Goal: Transaction & Acquisition: Purchase product/service

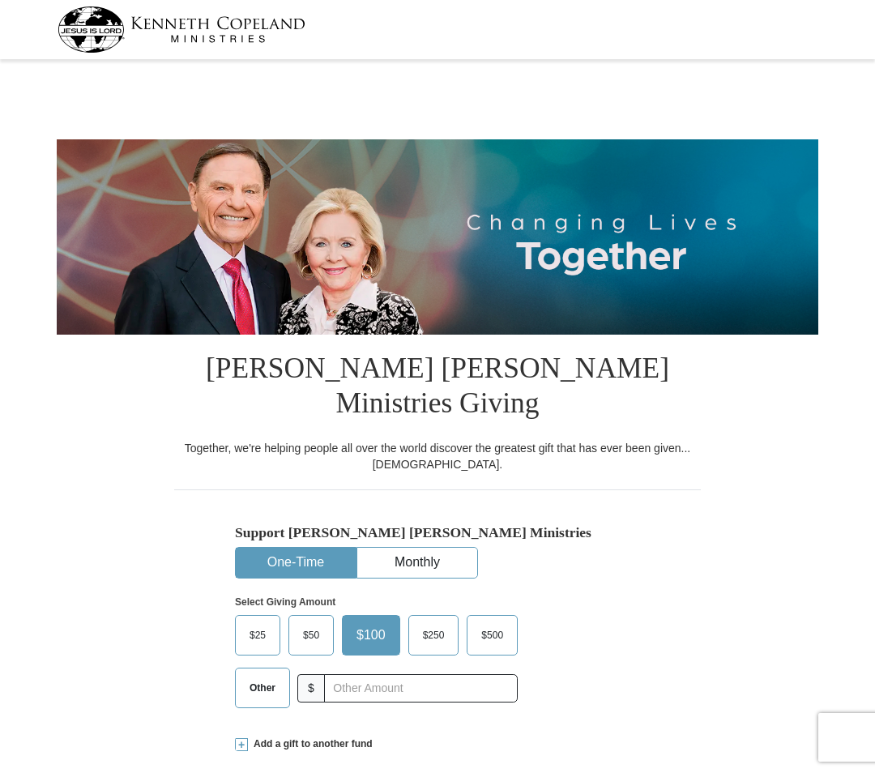
select select "[GEOGRAPHIC_DATA]"
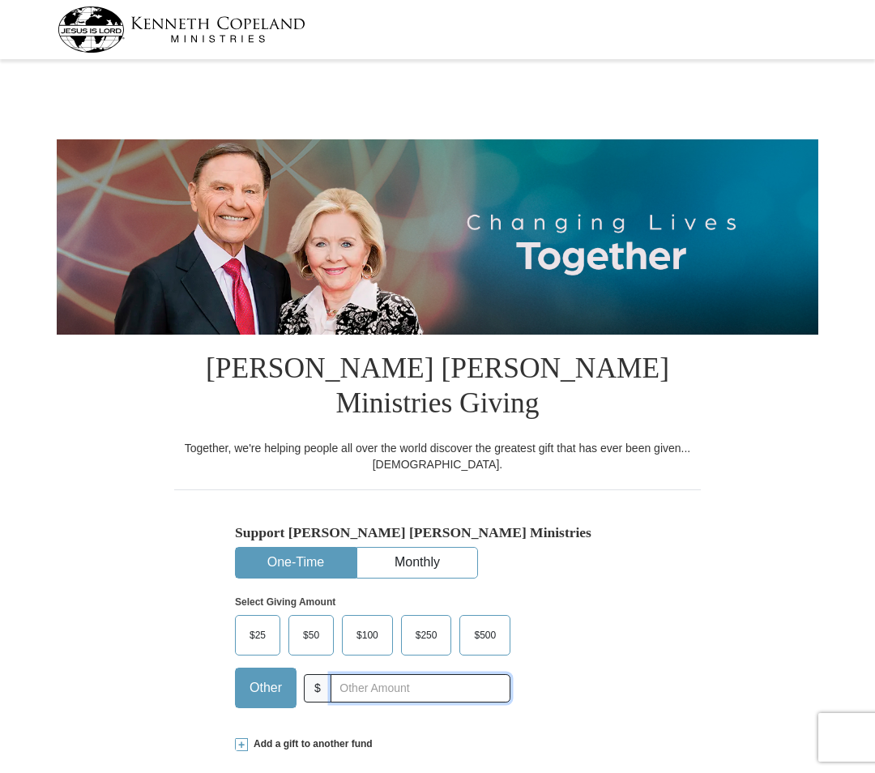
click at [445, 674] on input "text" at bounding box center [420, 688] width 180 height 28
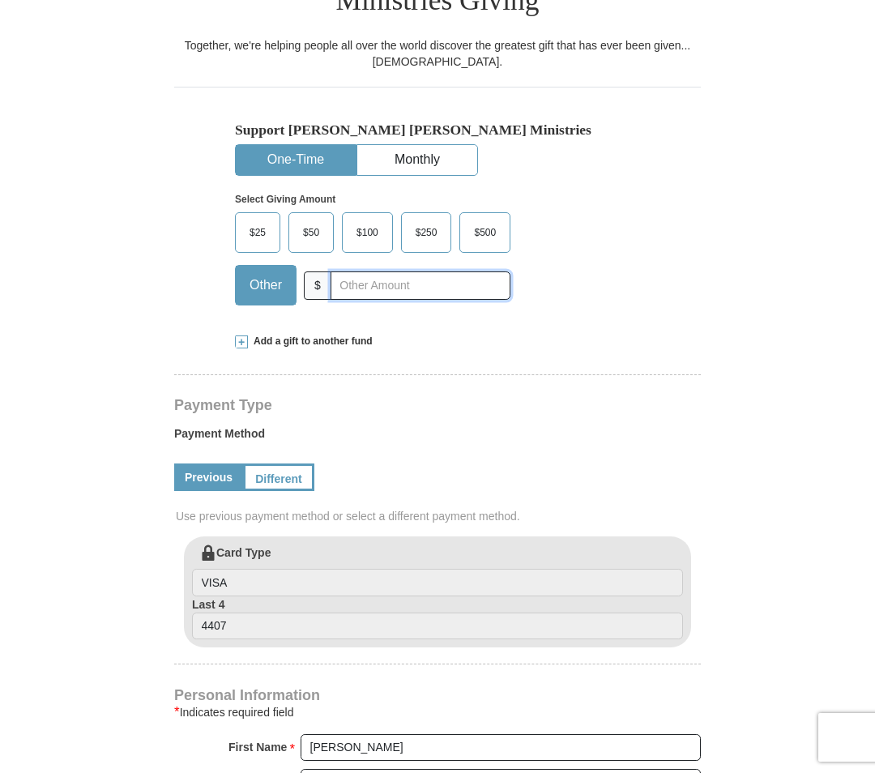
scroll to position [324, 0]
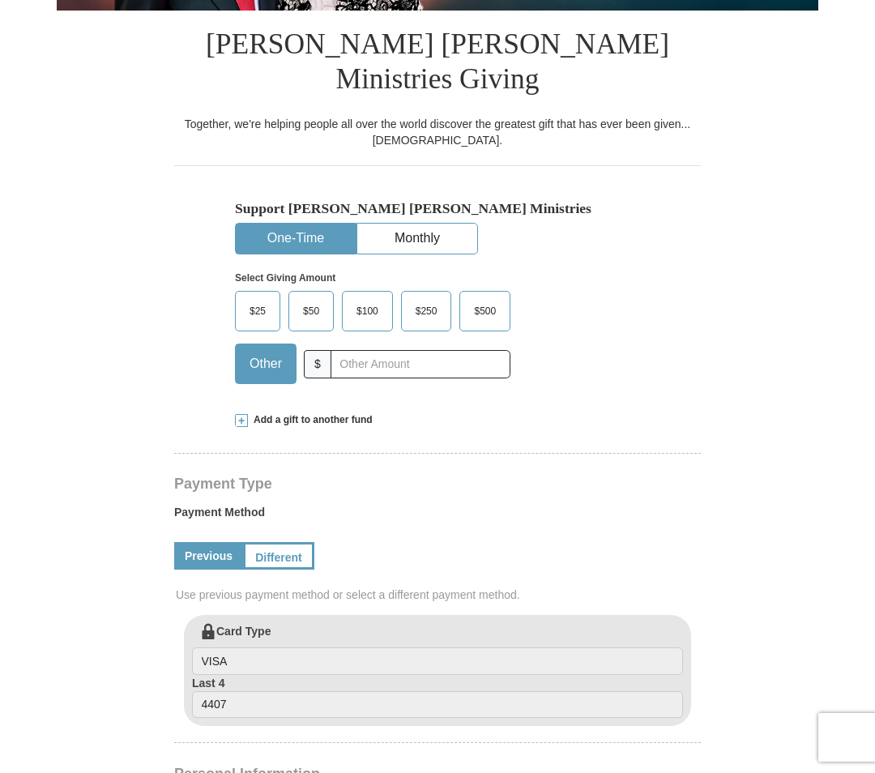
click at [91, 403] on form "Kenneth Copeland Ministries Giving Together, we're helping people all over the …" at bounding box center [437, 615] width 761 height 1749
click at [288, 413] on span "Add a gift to another fund" at bounding box center [310, 420] width 125 height 14
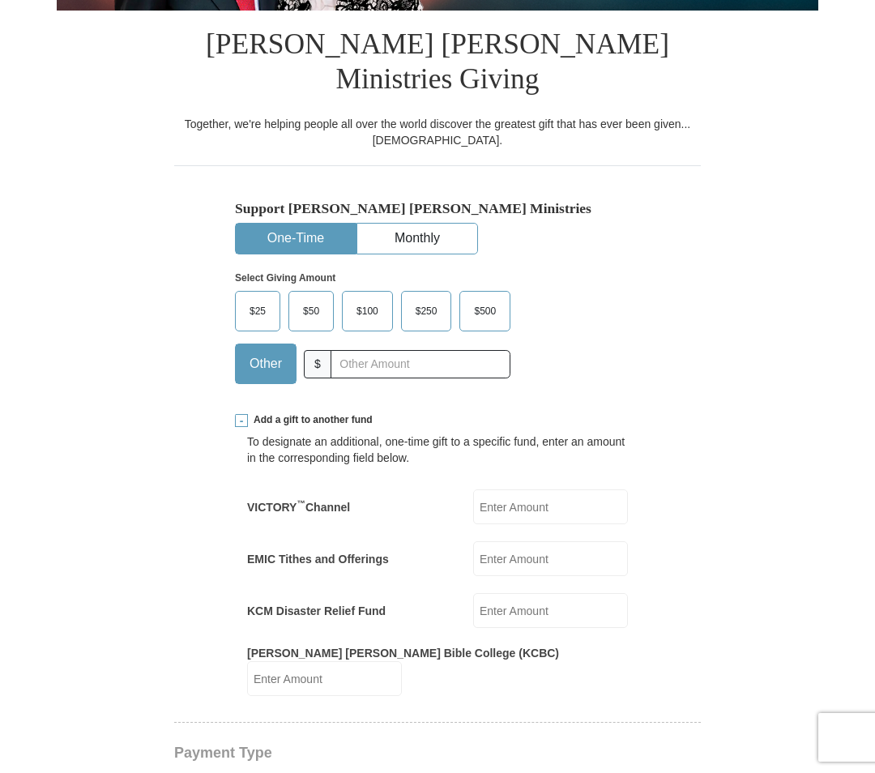
click at [526, 489] on input "VICTORY ™ Channel" at bounding box center [550, 506] width 155 height 35
type input "20"
click at [517, 593] on input "KCM Disaster Relief Fund" at bounding box center [550, 610] width 155 height 35
type input "8"
click at [134, 509] on form "Kenneth Copeland Ministries Giving Together, we're helping people all over the …" at bounding box center [437, 775] width 761 height 2069
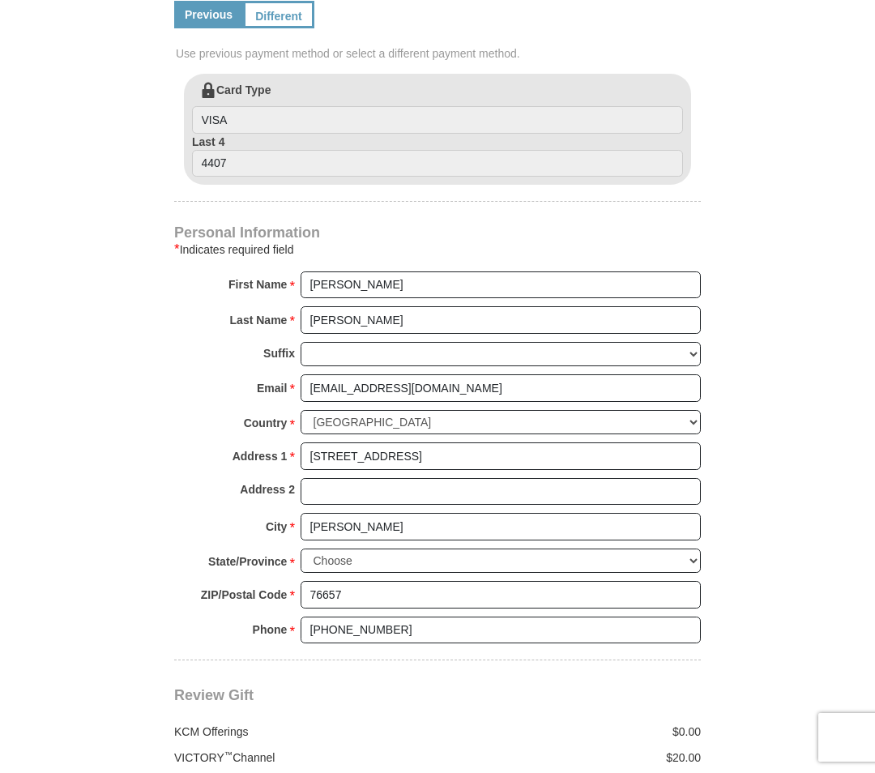
scroll to position [1377, 0]
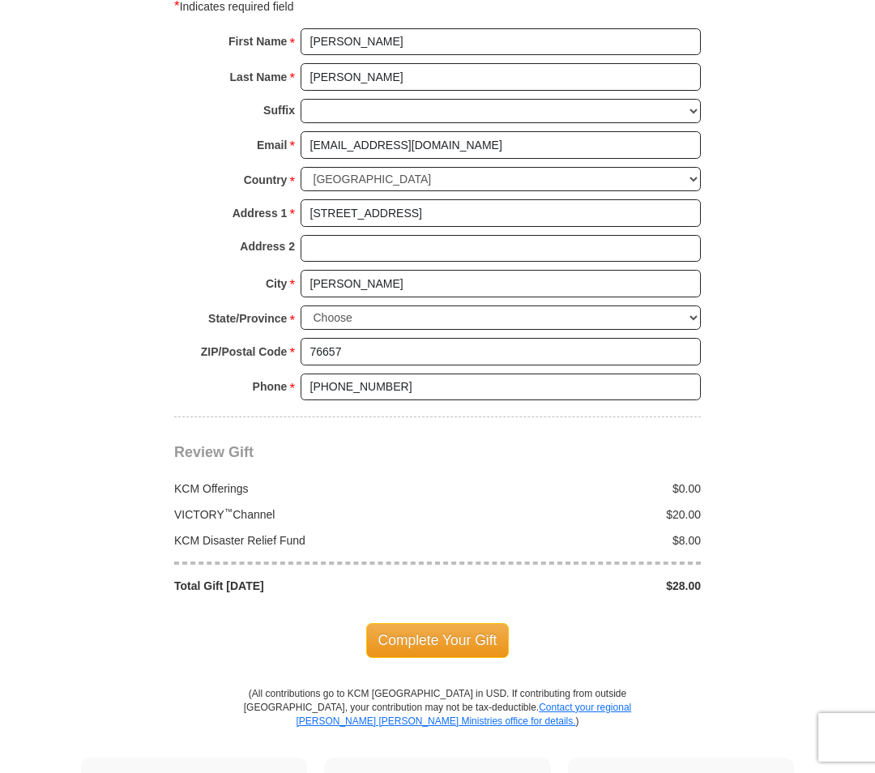
click at [392, 594] on div "Complete Your Gift" at bounding box center [437, 640] width 526 height 92
click at [415, 623] on span "Complete Your Gift" at bounding box center [437, 640] width 143 height 34
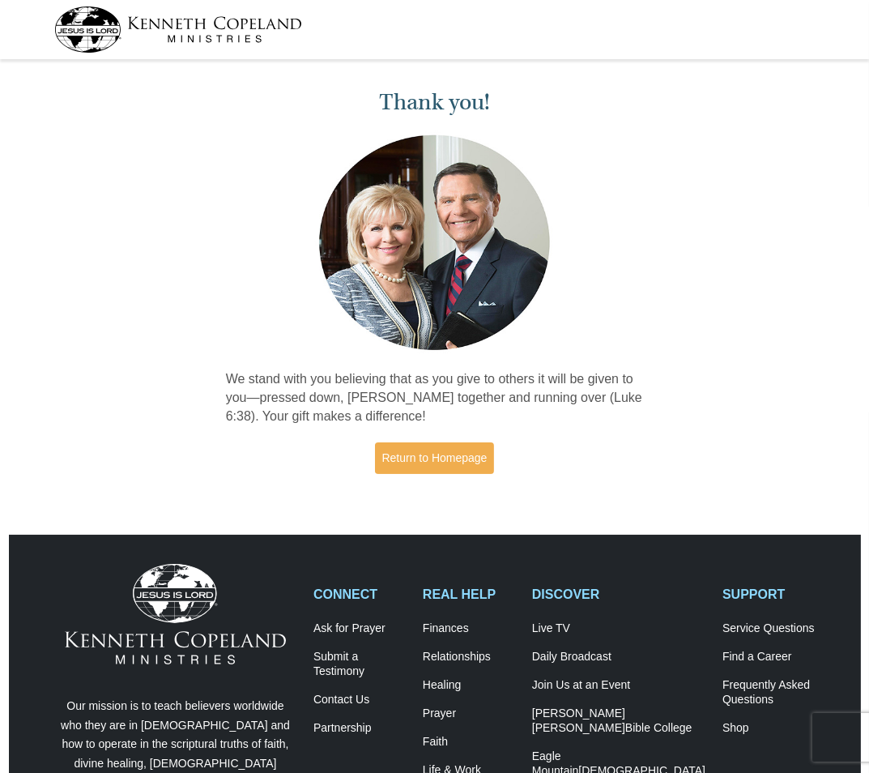
click at [422, 432] on div "Thank you! We stand with you believing that as you give to others it will be gi…" at bounding box center [434, 275] width 435 height 420
click at [423, 454] on link "Return to Homepage" at bounding box center [435, 458] width 120 height 32
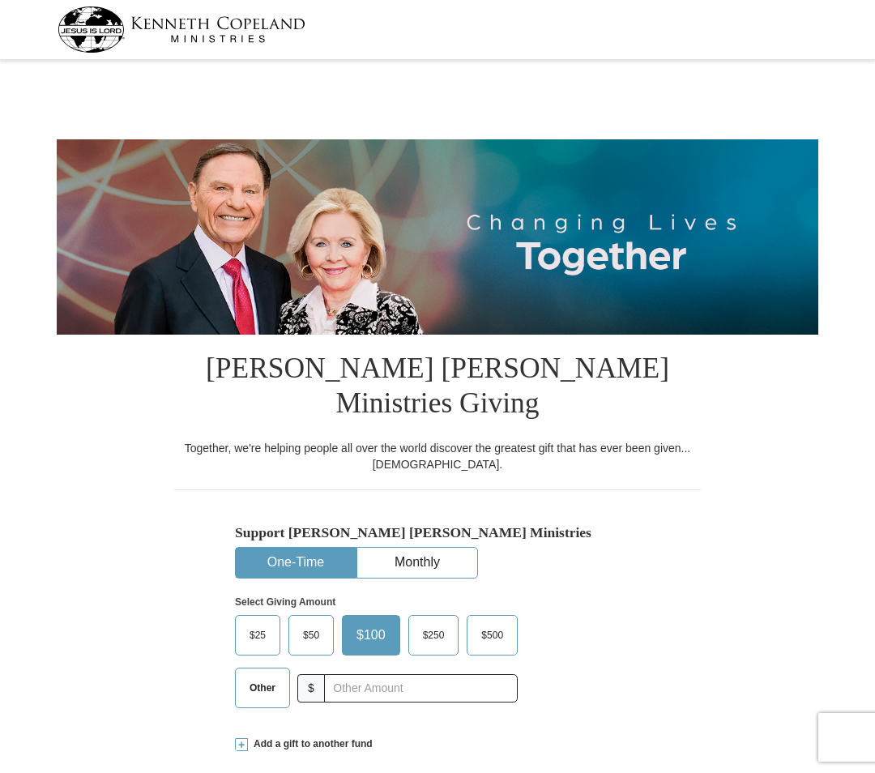
select select "[GEOGRAPHIC_DATA]"
click at [256, 737] on span "Add a gift to another fund" at bounding box center [310, 744] width 125 height 14
